Goal: Transaction & Acquisition: Purchase product/service

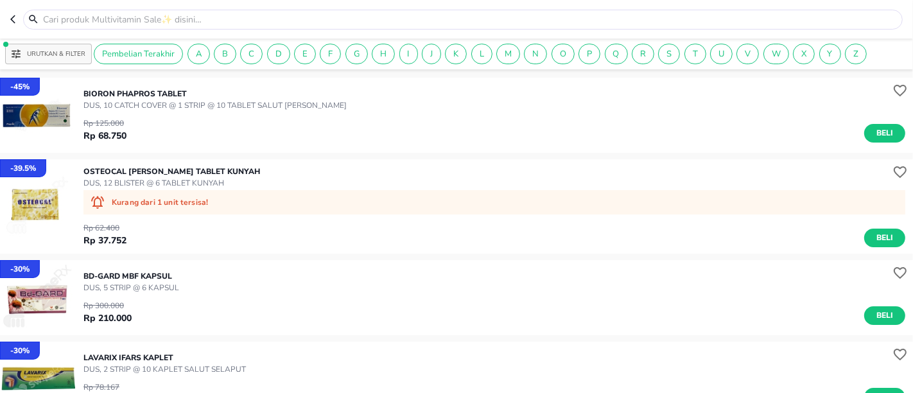
click at [78, 48] on span "Urutkan & Filter" at bounding box center [49, 54] width 74 height 12
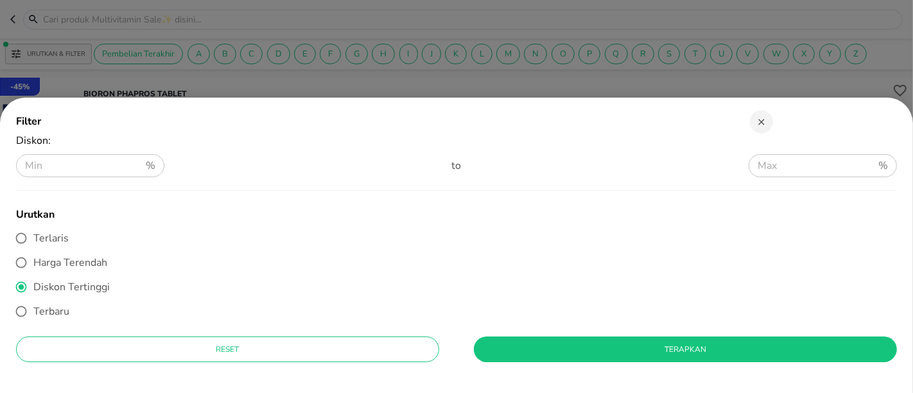
click at [525, 340] on button "Terapkan" at bounding box center [685, 349] width 423 height 26
